Goal: Task Accomplishment & Management: Use online tool/utility

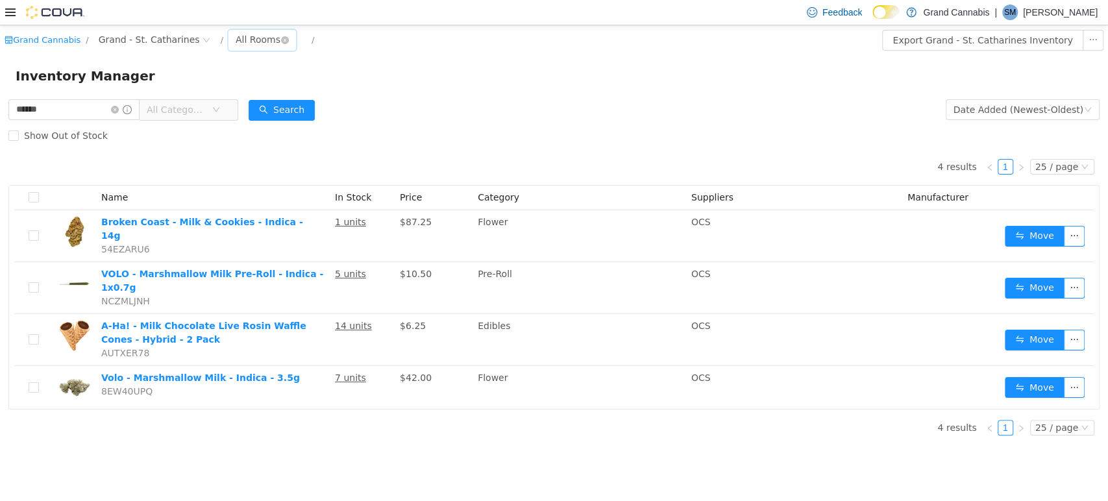
click at [238, 37] on div "All Rooms" at bounding box center [258, 38] width 45 height 19
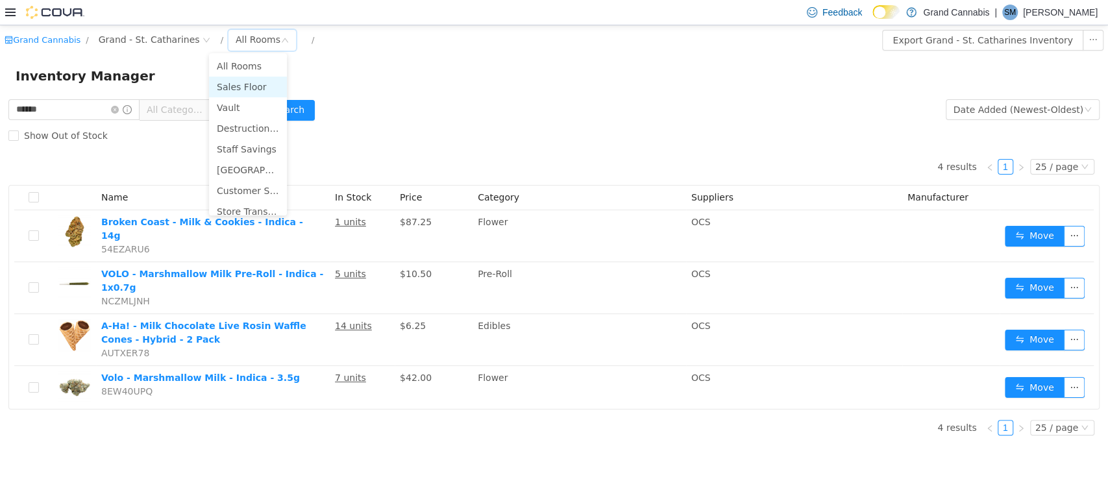
click at [228, 79] on li "Sales Floor" at bounding box center [248, 86] width 78 height 21
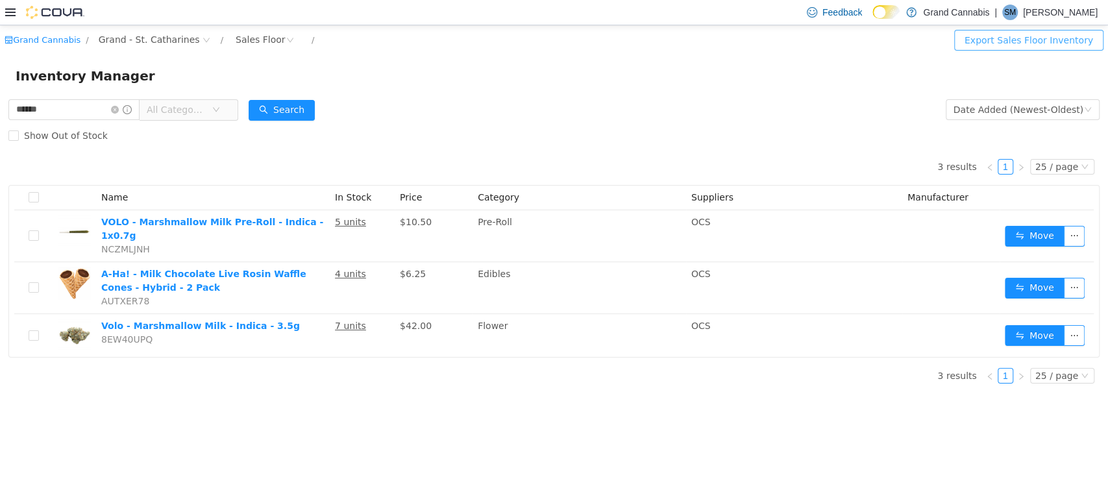
click at [988, 40] on button "Export Sales Floor Inventory" at bounding box center [1028, 39] width 149 height 21
click at [119, 112] on icon "icon: close-circle" at bounding box center [115, 109] width 8 height 8
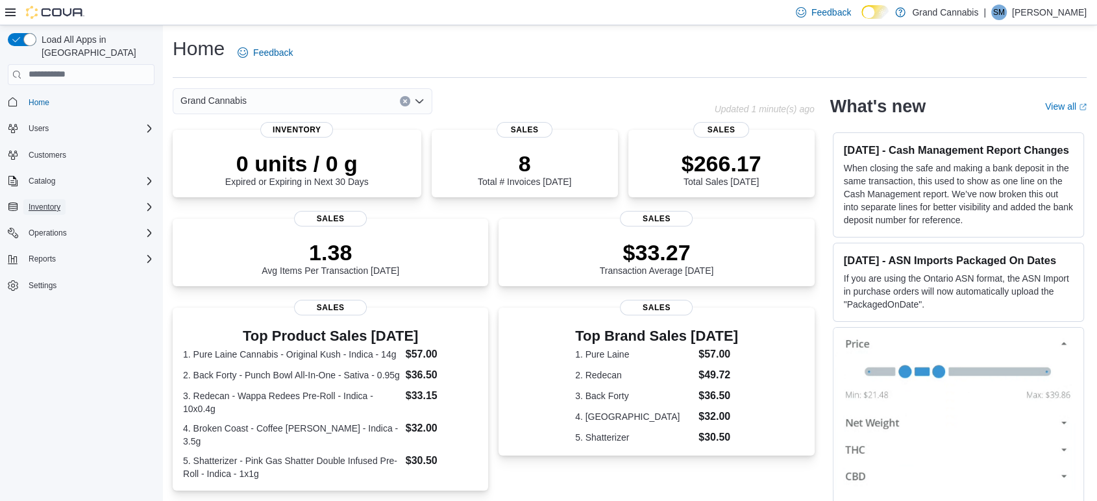
click at [42, 202] on span "Inventory" at bounding box center [45, 207] width 32 height 10
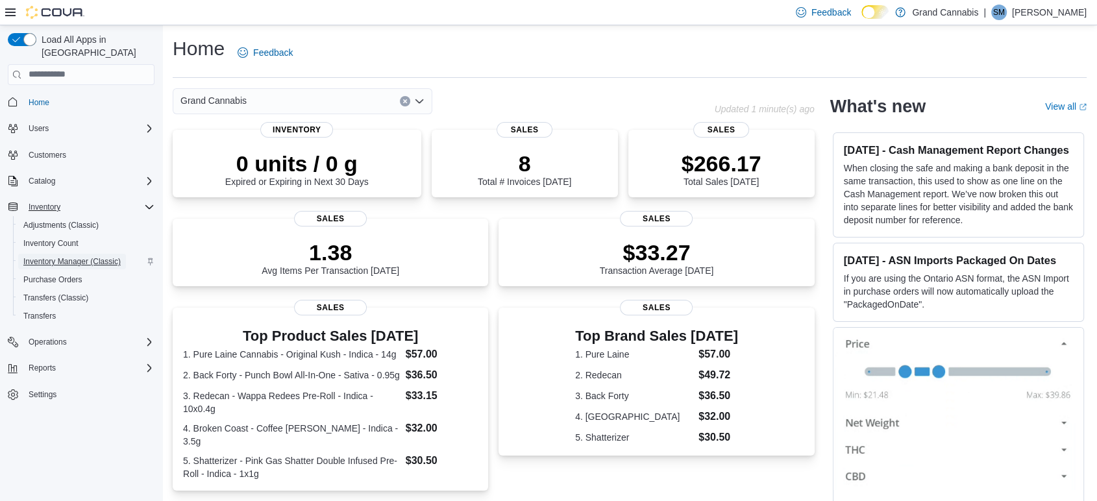
click at [55, 256] on span "Inventory Manager (Classic)" at bounding box center [71, 261] width 97 height 10
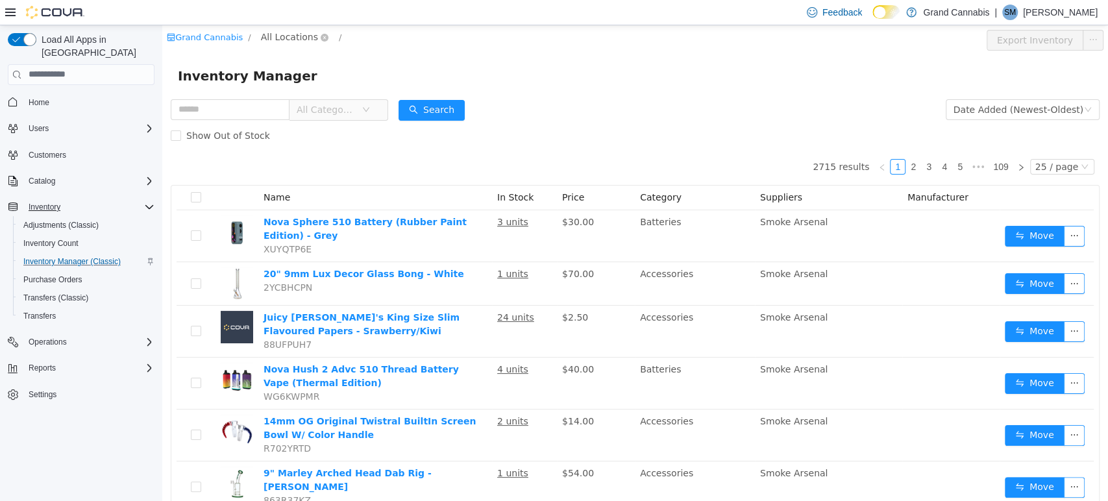
click at [280, 38] on span "All Locations" at bounding box center [289, 36] width 57 height 14
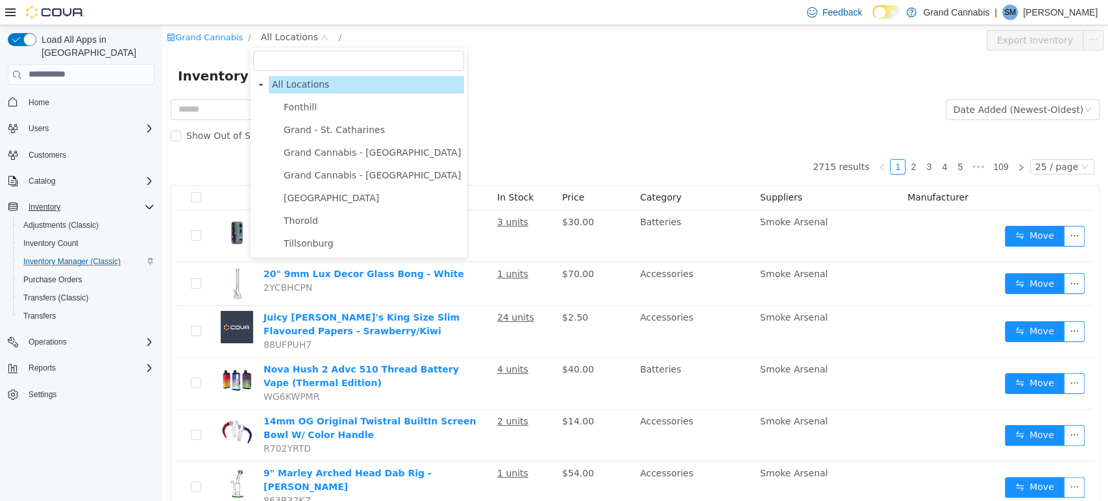
click at [308, 132] on span "Grand - St. Catharines" at bounding box center [334, 129] width 101 height 10
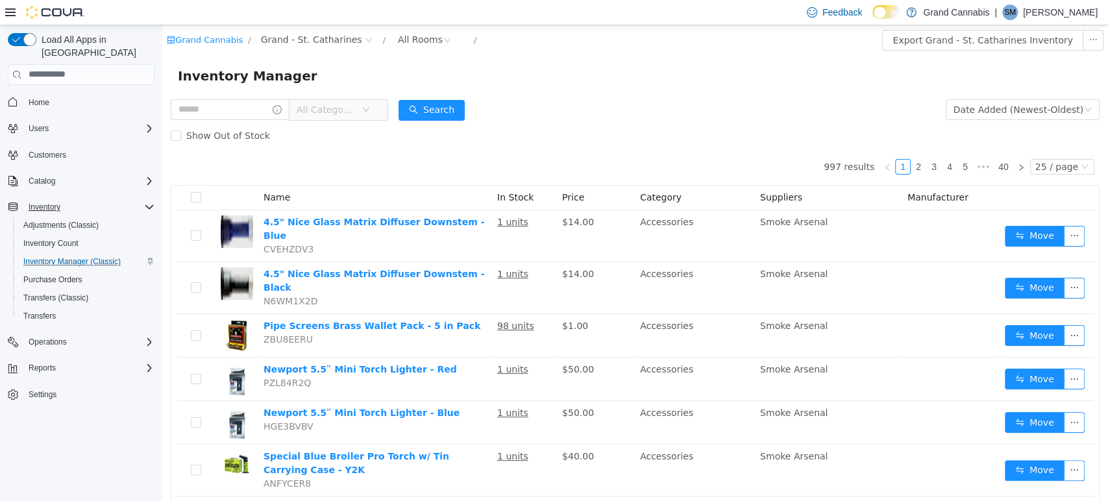
click at [629, 95] on div "Inventory Manager" at bounding box center [634, 76] width 945 height 42
click at [208, 113] on input "text" at bounding box center [230, 109] width 119 height 21
type input "*******"
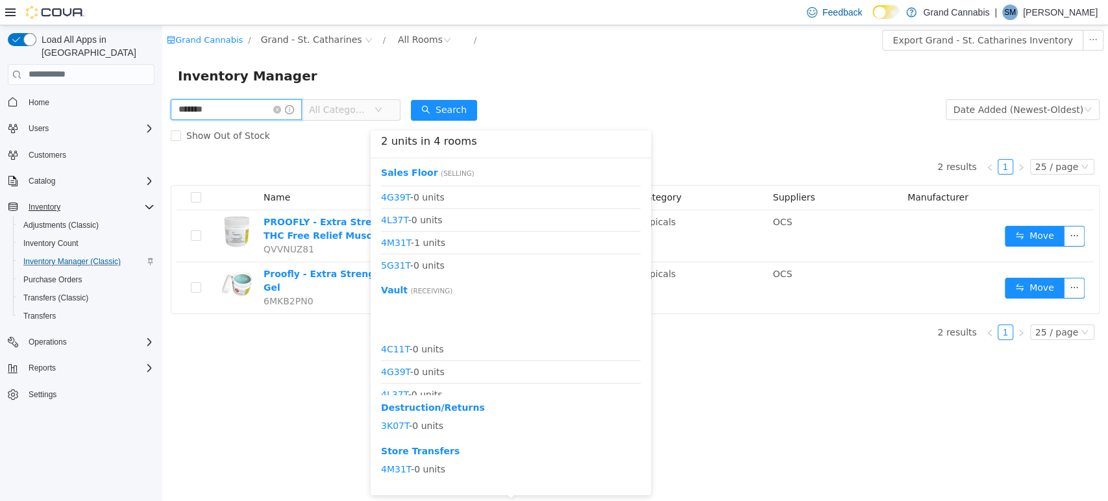
scroll to position [152, 0]
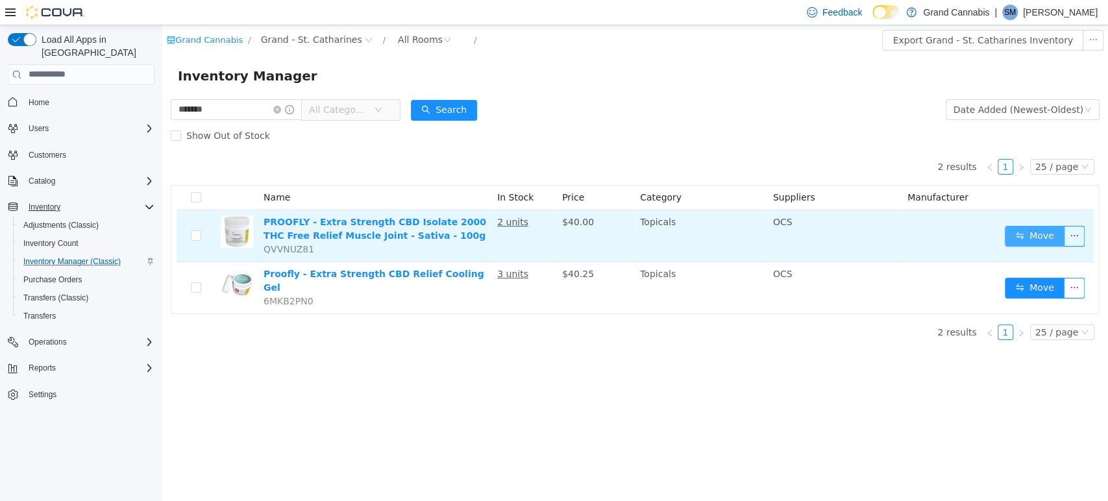
click at [1036, 239] on button "Move" at bounding box center [1034, 235] width 60 height 21
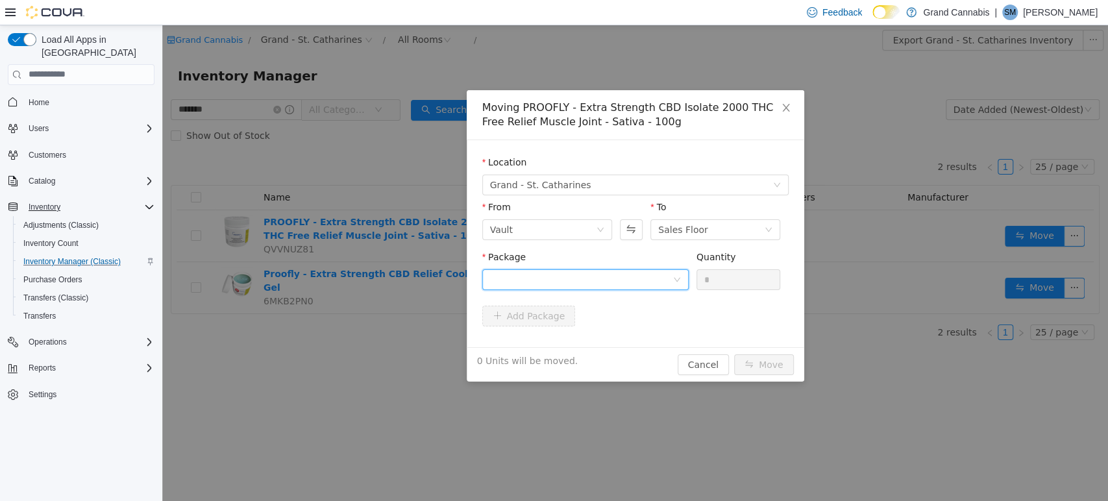
click at [581, 280] on div at bounding box center [581, 278] width 182 height 19
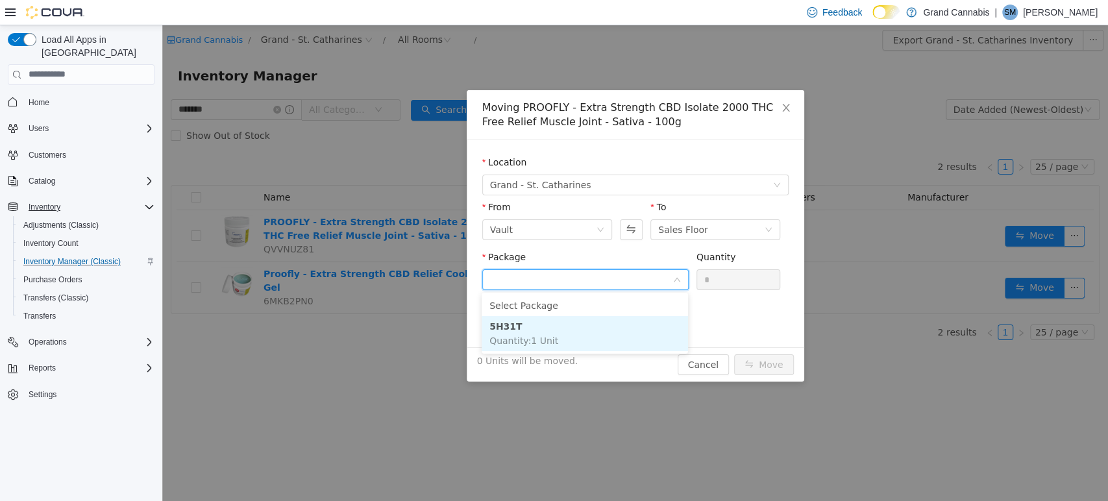
click at [572, 332] on li "5H31T Quantity : 1 Unit" at bounding box center [584, 332] width 206 height 35
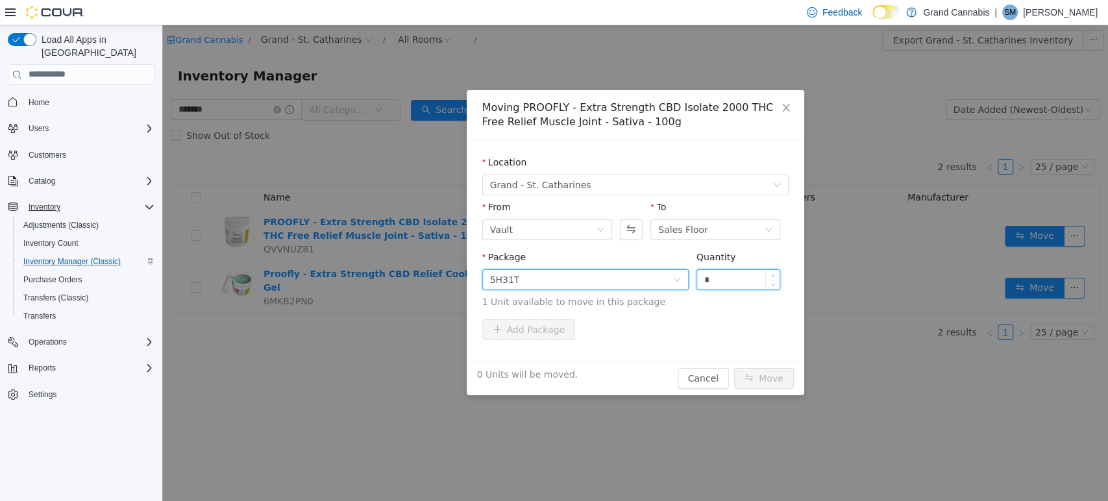
click at [740, 279] on input "*" at bounding box center [738, 278] width 83 height 19
type input "**"
click at [734, 367] on button "Move" at bounding box center [764, 377] width 60 height 21
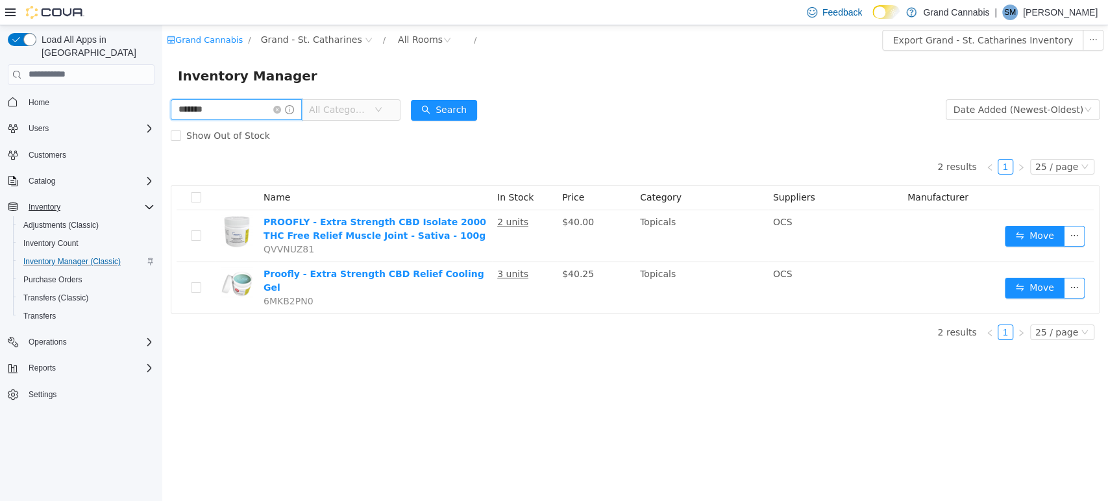
click at [228, 106] on input "*******" at bounding box center [236, 109] width 131 height 21
type input "**********"
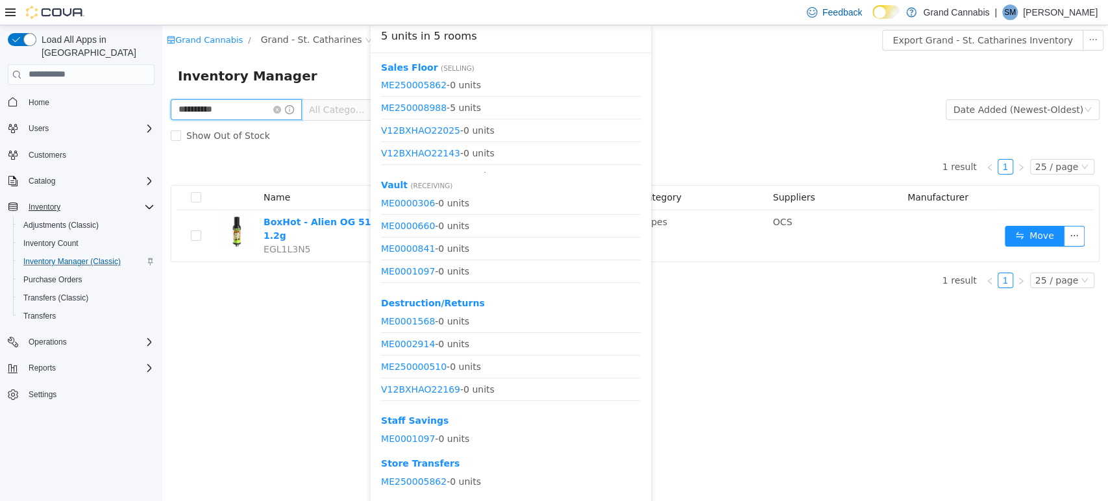
scroll to position [358, 0]
